Goal: Browse casually

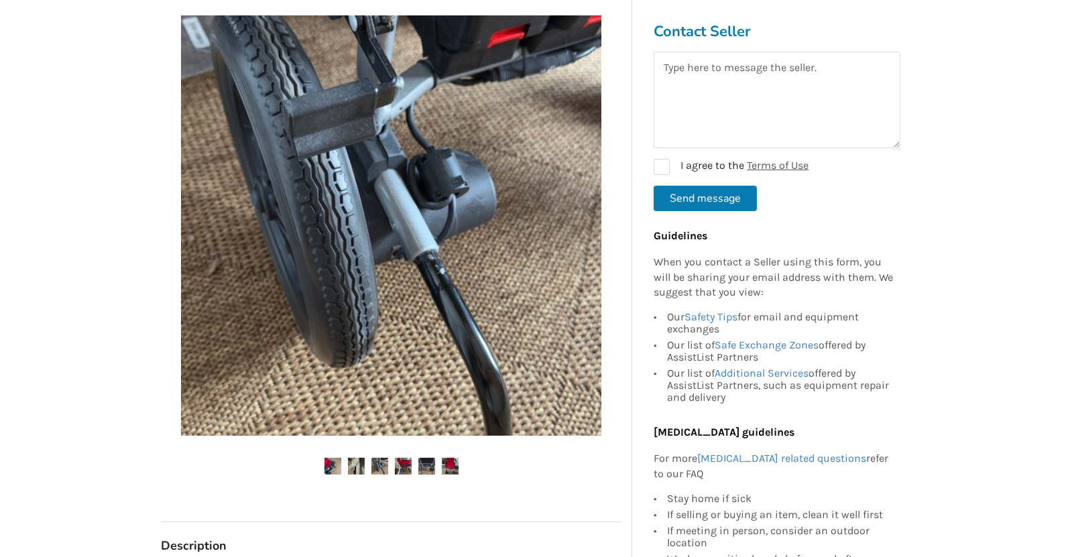
scroll to position [335, 0]
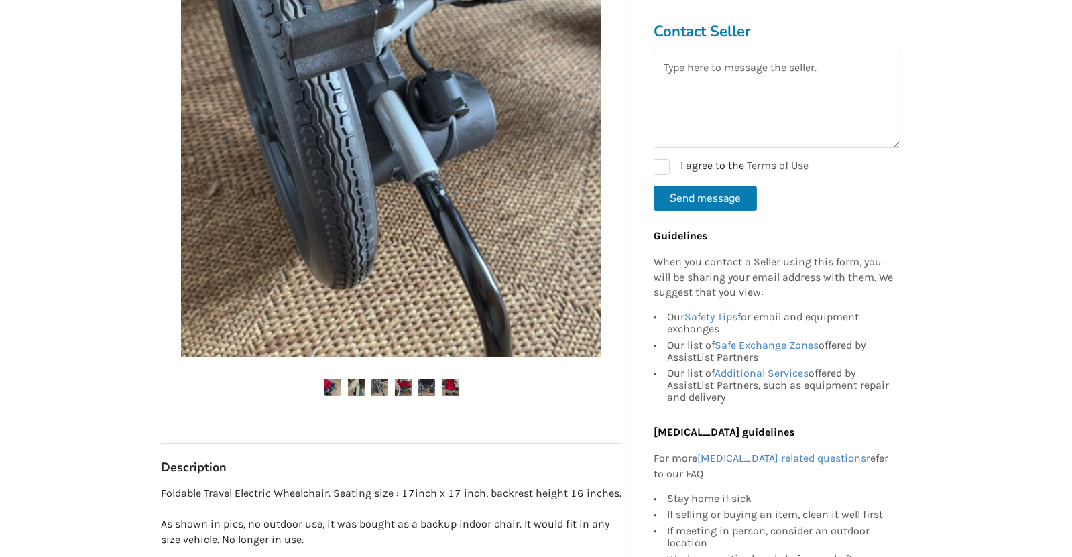
click at [354, 390] on img at bounding box center [356, 388] width 17 height 17
click at [402, 389] on img at bounding box center [403, 388] width 17 height 17
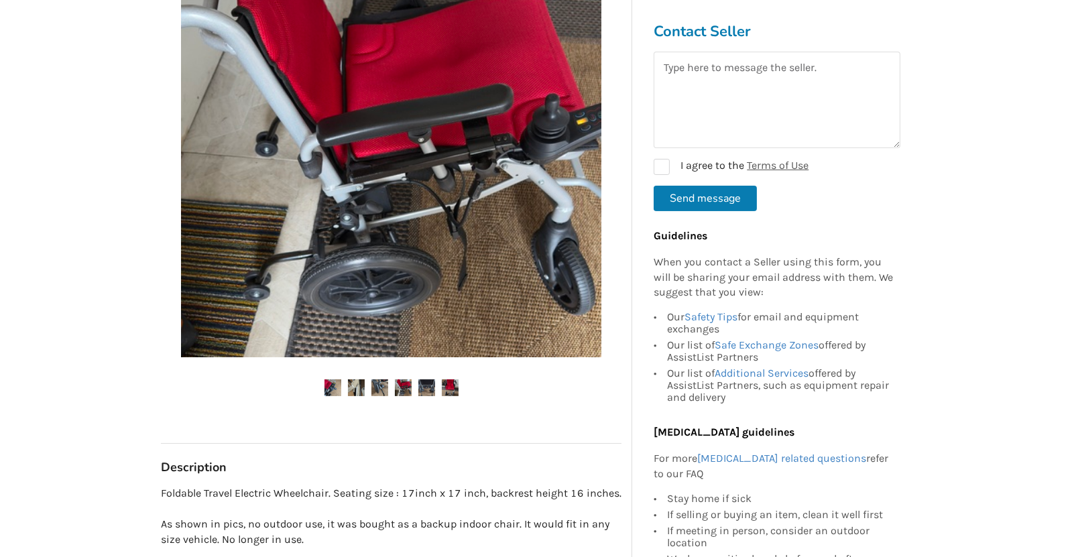
click at [451, 380] on img at bounding box center [450, 388] width 17 height 17
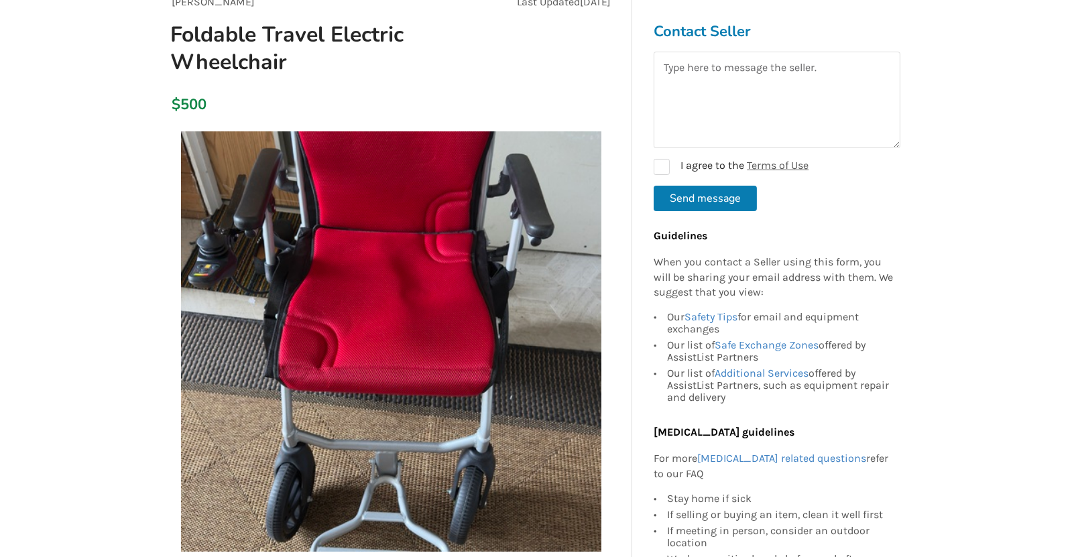
scroll to position [168, 0]
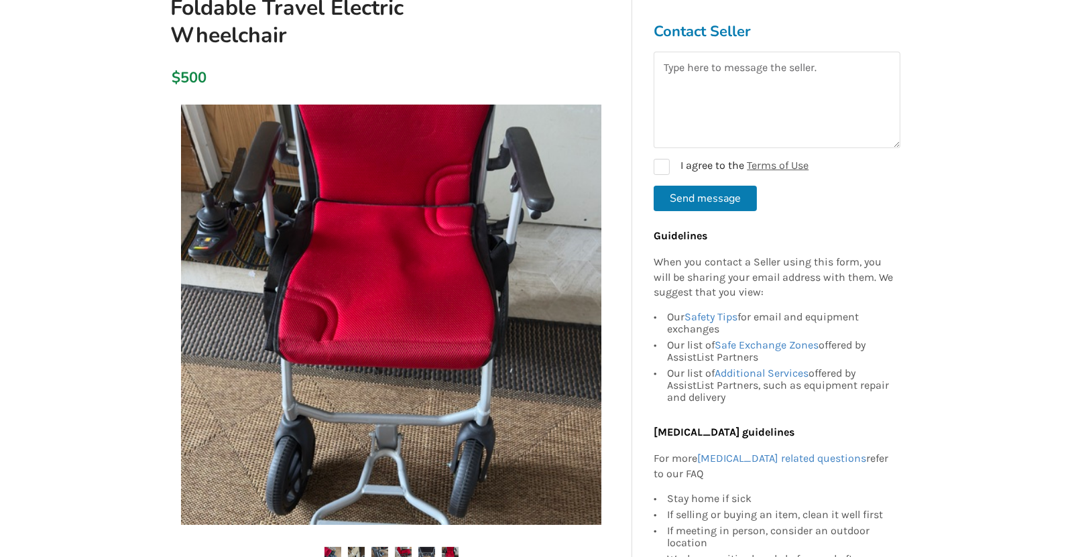
click at [417, 308] on img at bounding box center [391, 315] width 420 height 420
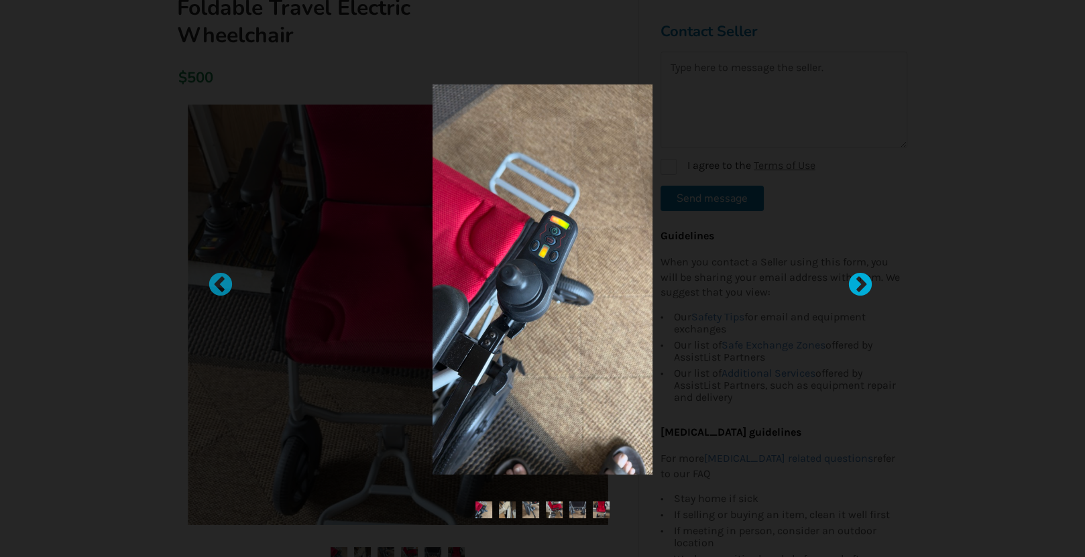
click at [860, 282] on div at bounding box center [853, 278] width 13 height 13
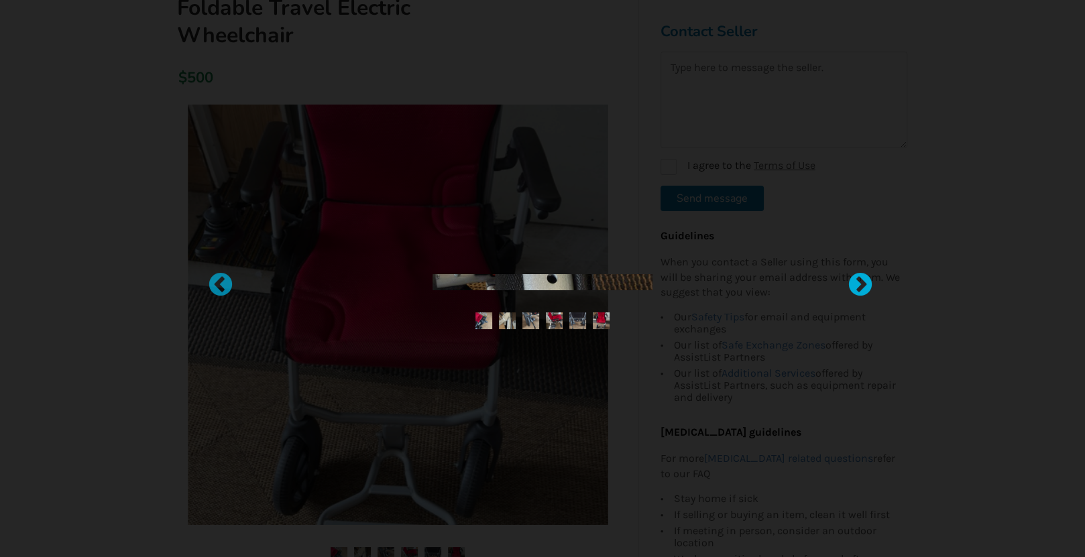
click at [860, 282] on div at bounding box center [853, 278] width 13 height 13
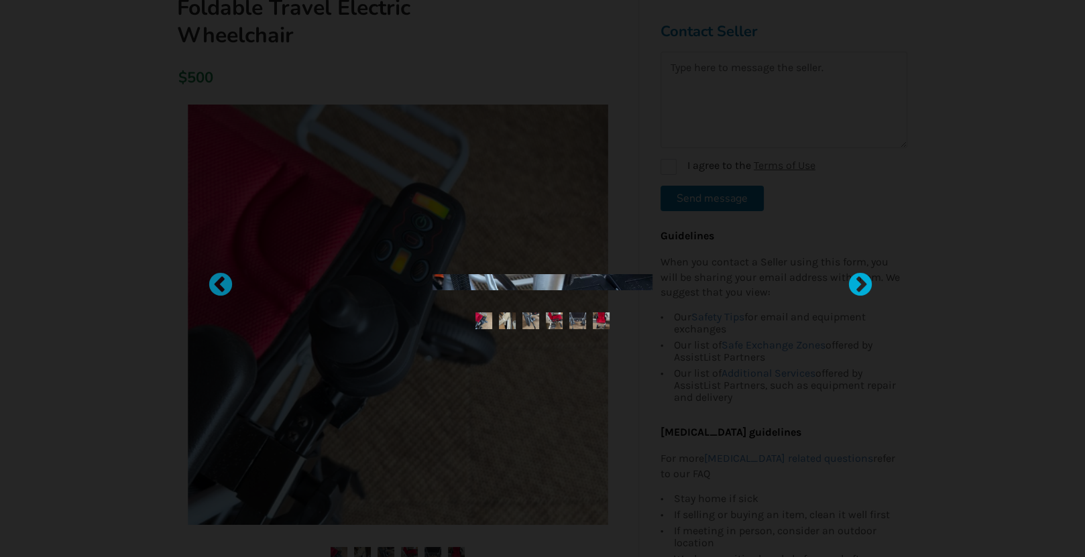
click at [860, 282] on div at bounding box center [853, 278] width 13 height 13
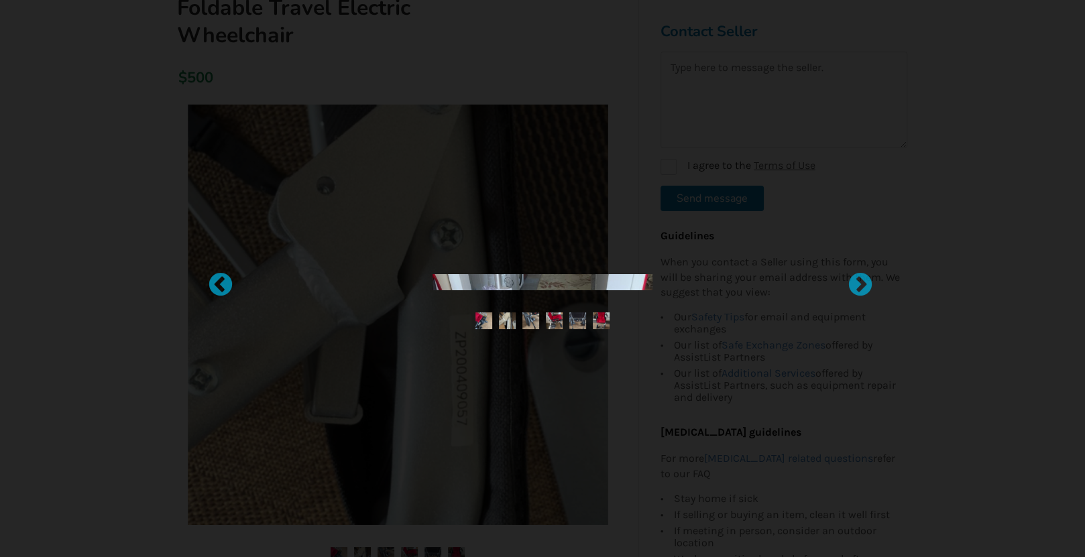
click at [186, 95] on div at bounding box center [542, 278] width 1085 height 557
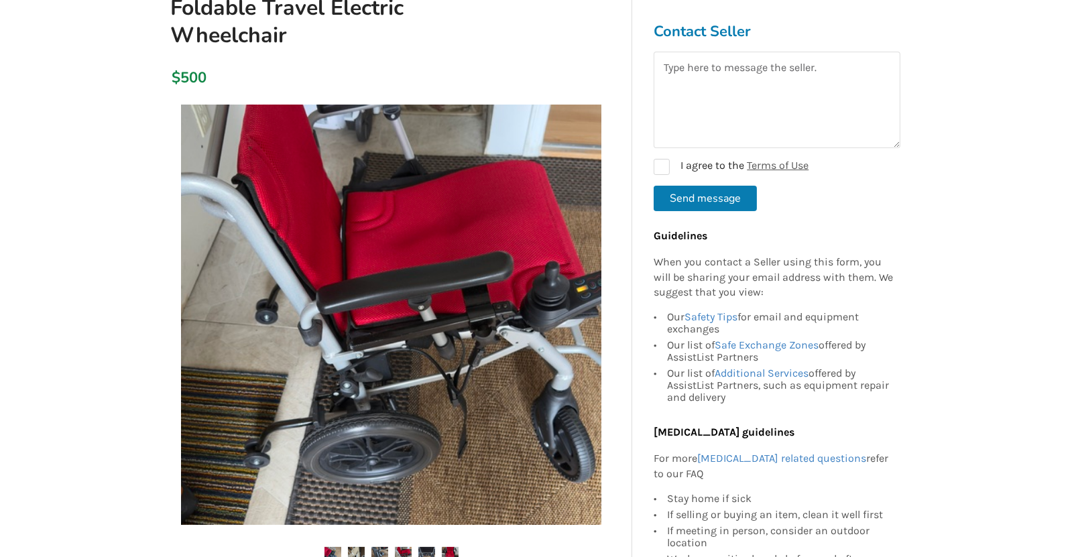
scroll to position [251, 0]
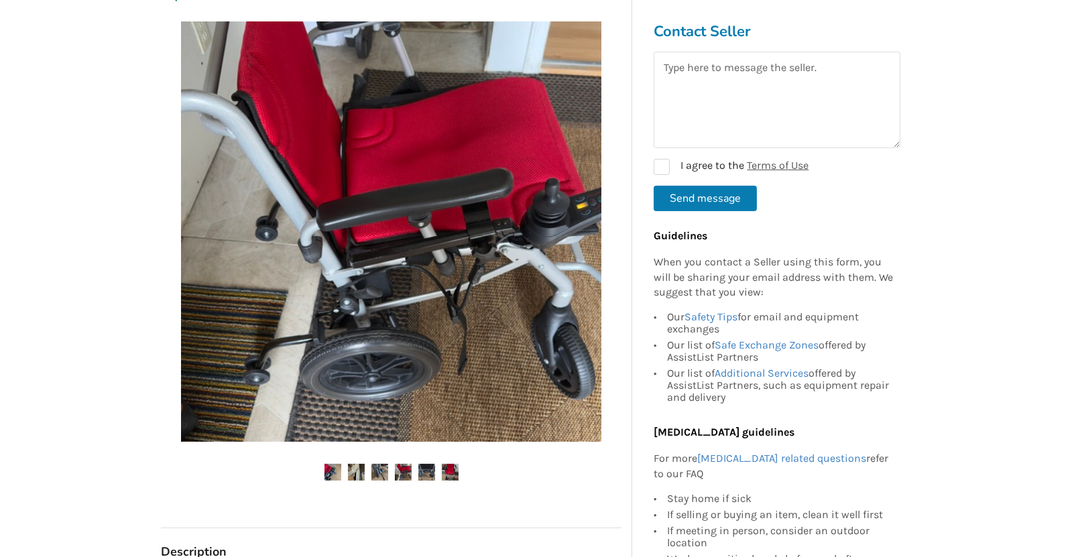
click at [424, 470] on img at bounding box center [426, 472] width 17 height 17
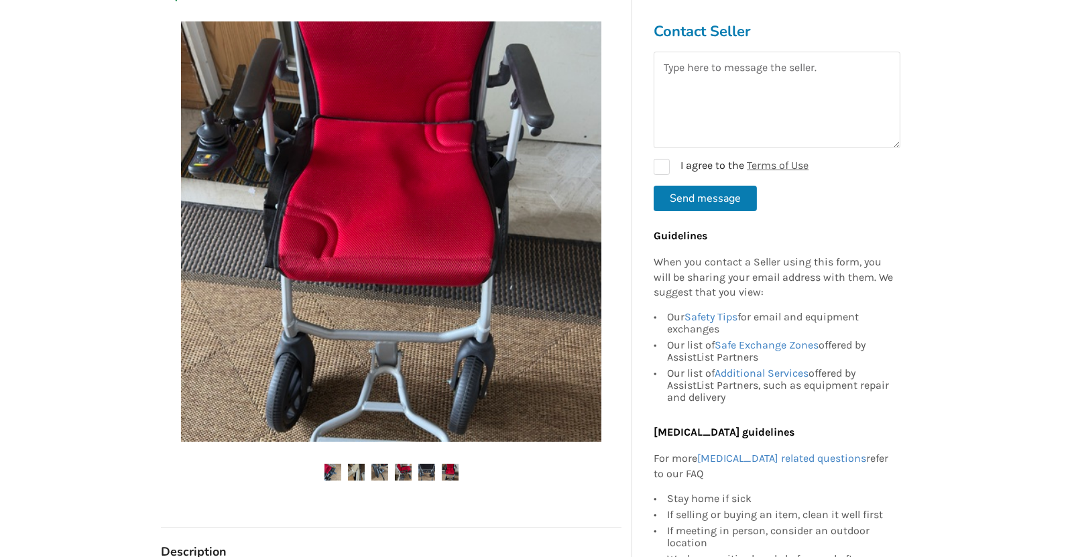
click at [402, 467] on img at bounding box center [403, 472] width 17 height 17
click at [378, 472] on img at bounding box center [380, 472] width 17 height 17
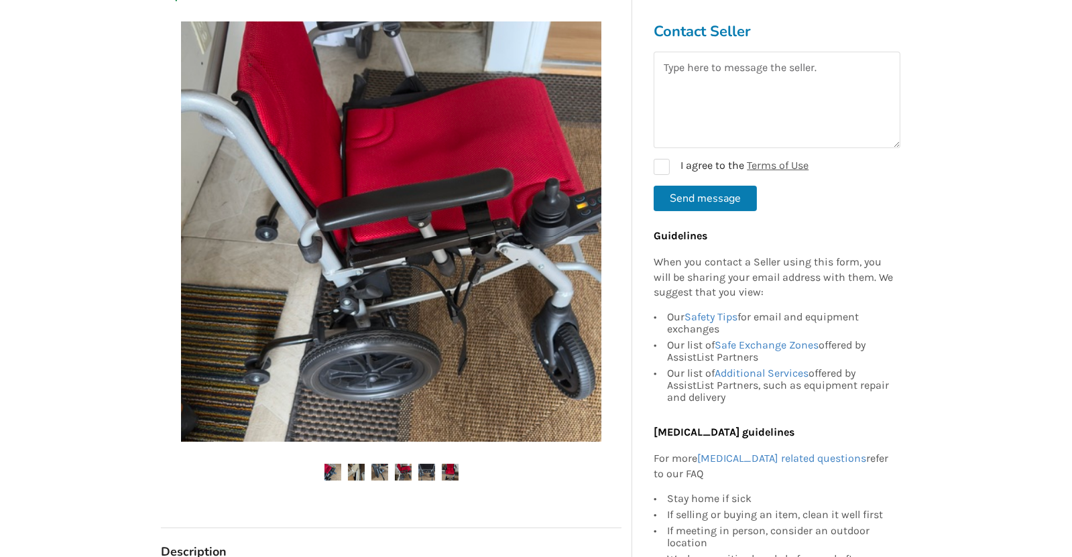
click at [356, 475] on img at bounding box center [356, 472] width 17 height 17
click at [328, 475] on img at bounding box center [333, 472] width 17 height 17
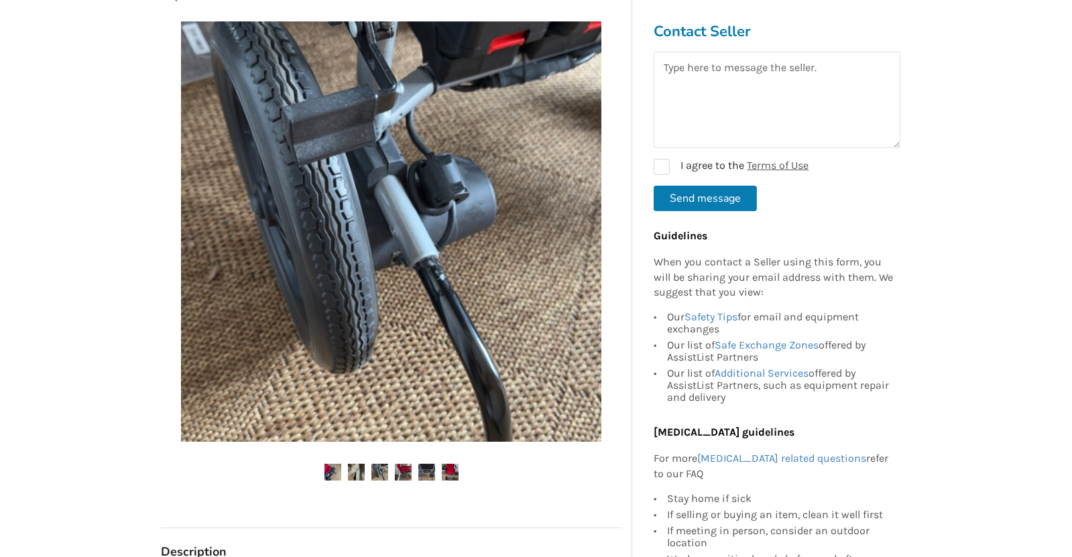
click at [353, 473] on img at bounding box center [356, 472] width 17 height 17
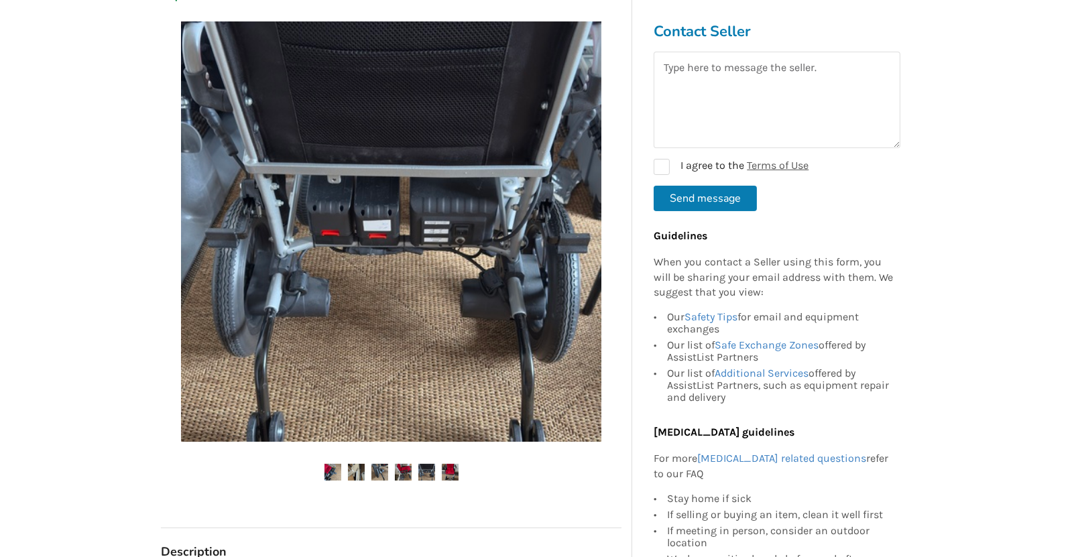
click at [353, 467] on img at bounding box center [356, 472] width 17 height 17
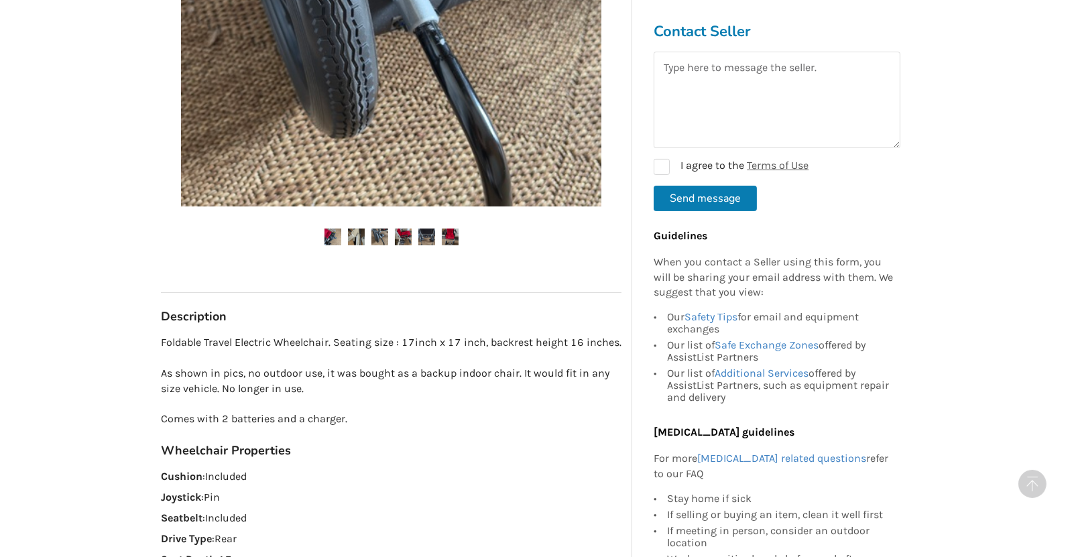
scroll to position [671, 0]
